Goal: Transaction & Acquisition: Purchase product/service

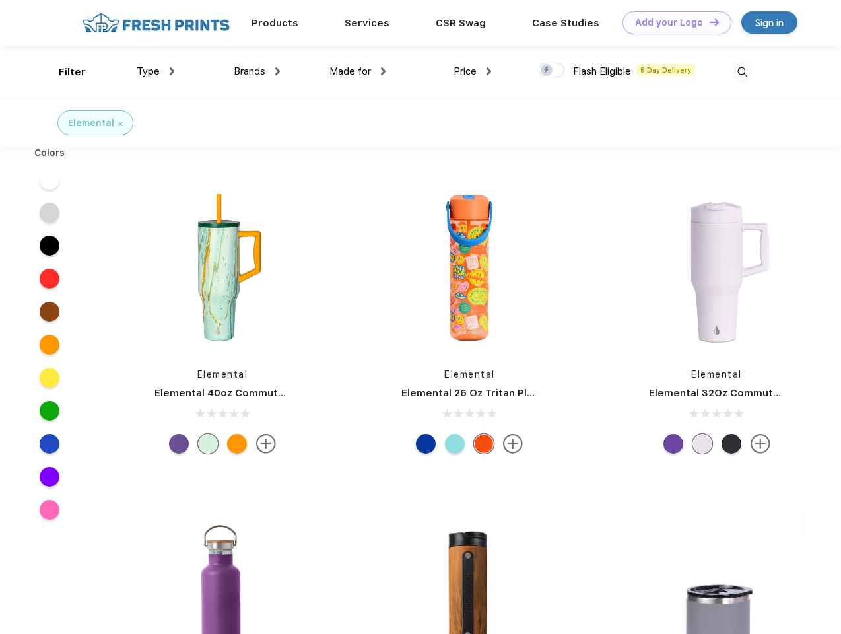
scroll to position [1, 0]
click at [672, 22] on link "Add your Logo Design Tool" at bounding box center [676, 22] width 109 height 23
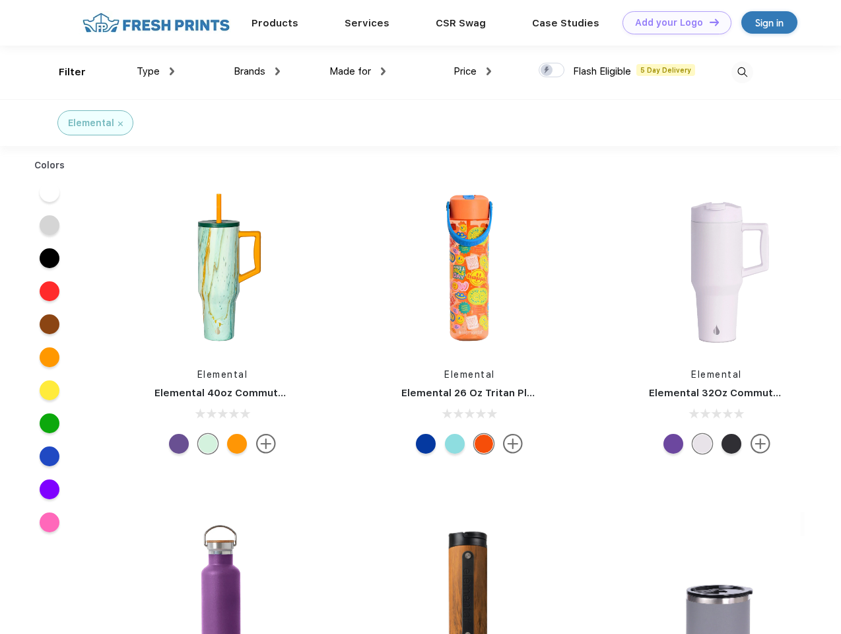
click at [0, 0] on div "Design Tool" at bounding box center [0, 0] width 0 height 0
click at [708, 22] on link "Add your Logo Design Tool" at bounding box center [676, 22] width 109 height 23
click at [63, 72] on div "Filter" at bounding box center [72, 72] width 27 height 15
click at [156, 71] on span "Type" at bounding box center [148, 71] width 23 height 12
click at [257, 71] on span "Brands" at bounding box center [250, 71] width 32 height 12
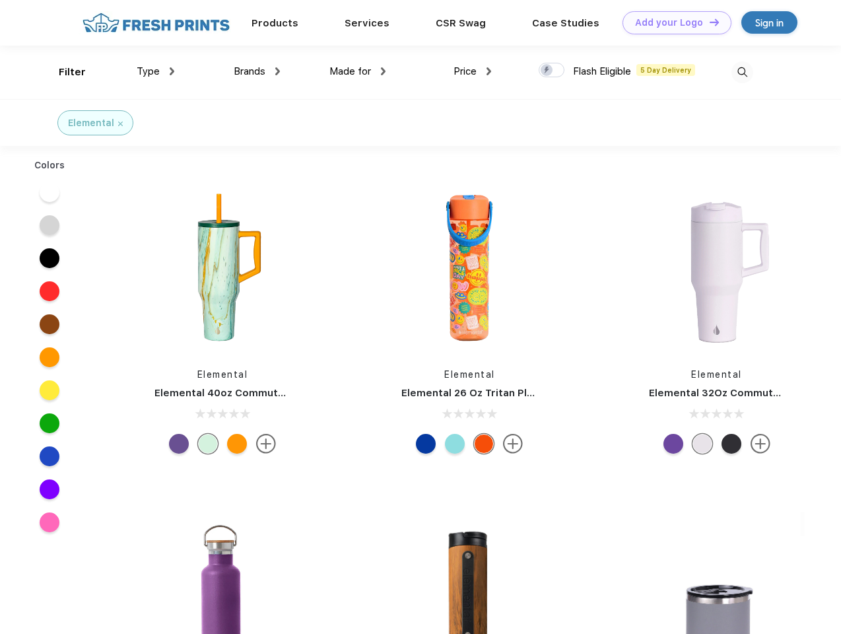
click at [358, 71] on span "Made for" at bounding box center [350, 71] width 42 height 12
click at [473, 71] on span "Price" at bounding box center [464, 71] width 23 height 12
click at [552, 71] on div at bounding box center [552, 70] width 26 height 15
click at [547, 71] on input "checkbox" at bounding box center [543, 66] width 9 height 9
checkbox input "true"
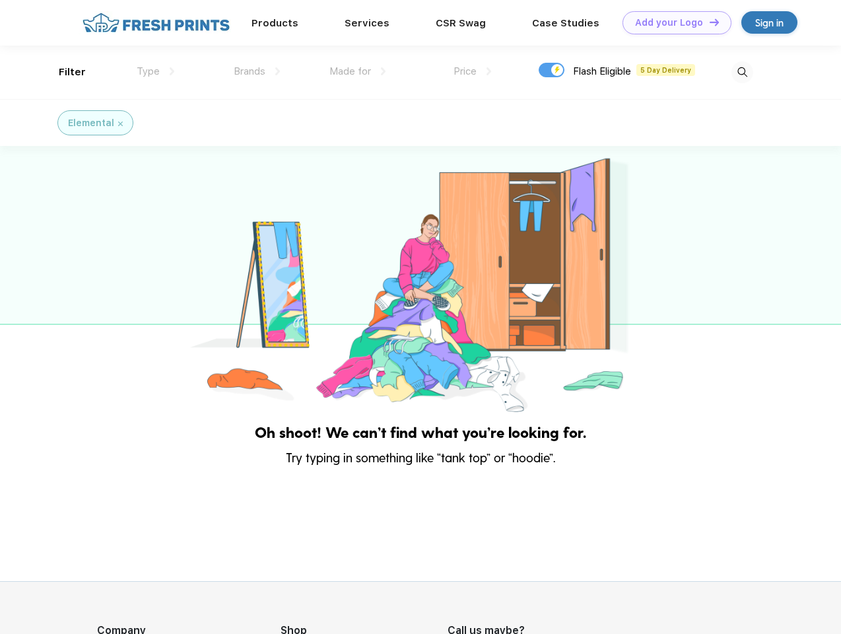
click at [742, 72] on img at bounding box center [742, 72] width 22 height 22
